Goal: Check status

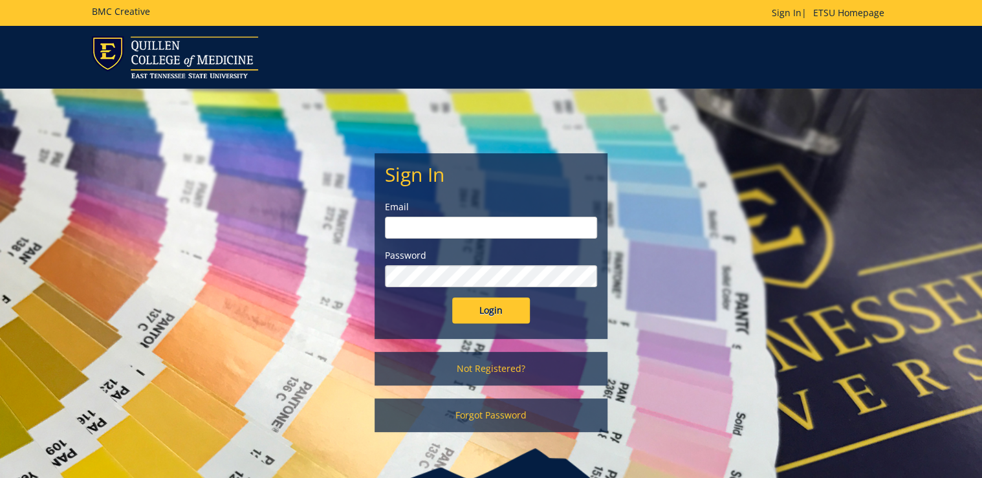
type input "[PERSON_NAME][EMAIL_ADDRESS][DOMAIN_NAME]"
click at [496, 309] on input "Login" at bounding box center [491, 311] width 78 height 26
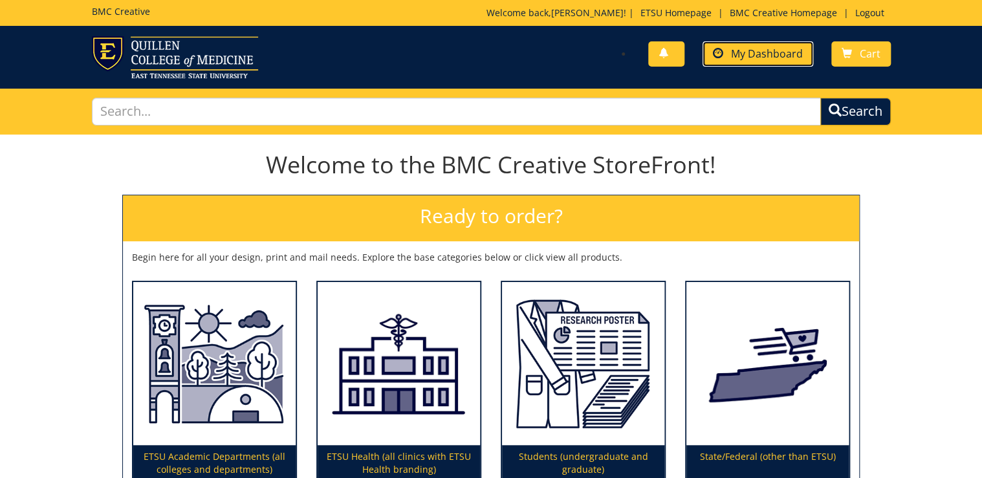
click at [784, 52] on span "My Dashboard" at bounding box center [767, 54] width 72 height 14
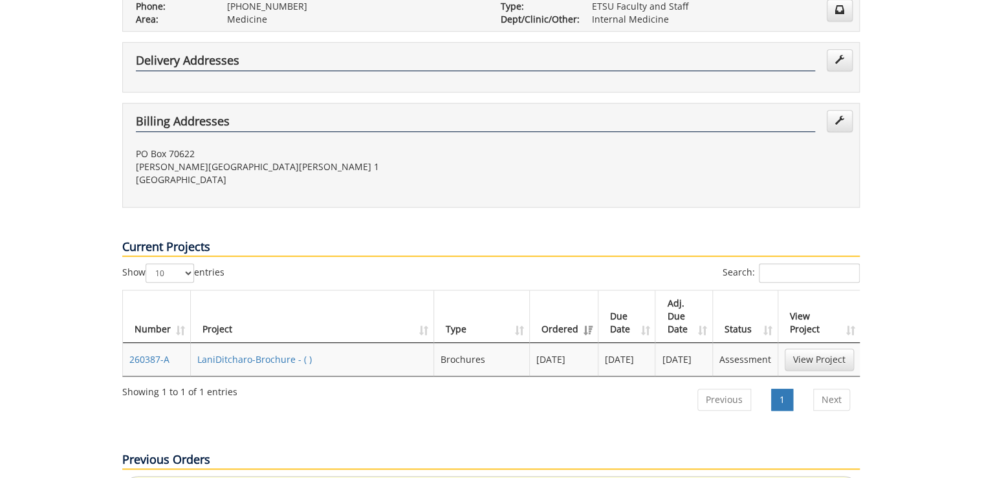
scroll to position [362, 0]
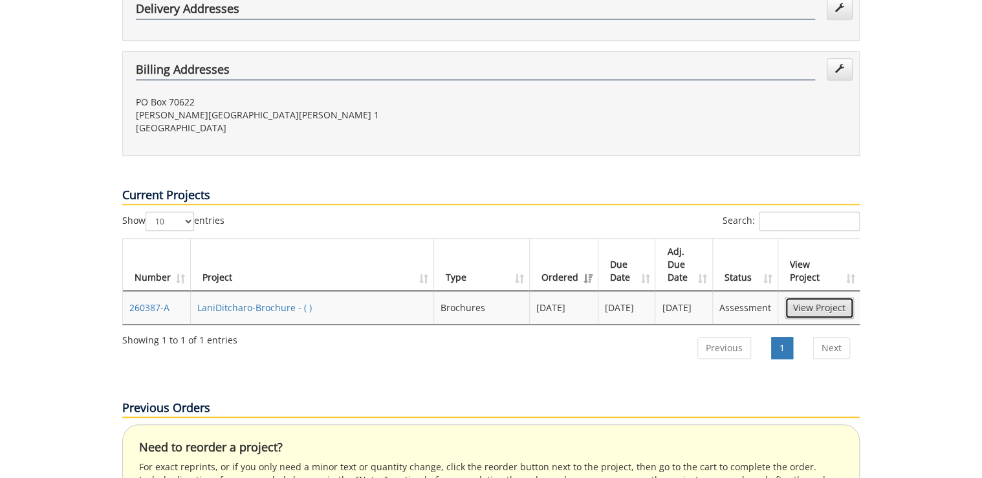
click at [825, 297] on link "View Project" at bounding box center [819, 308] width 69 height 22
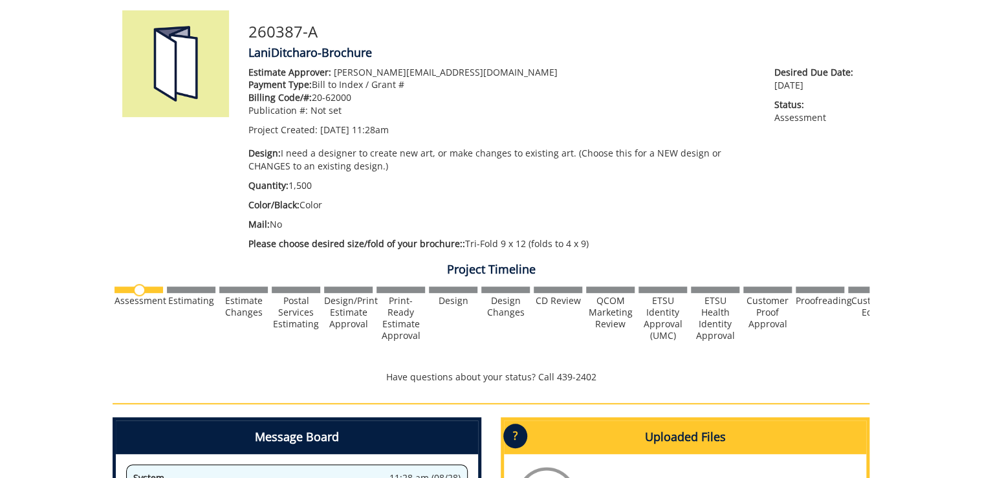
scroll to position [311, 0]
